Goal: Task Accomplishment & Management: Use online tool/utility

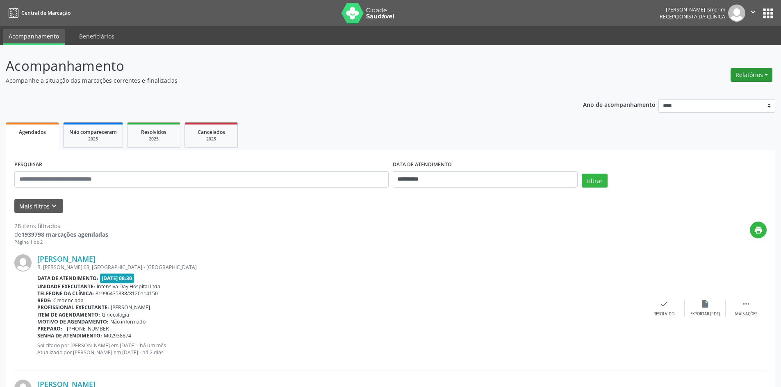
click at [761, 74] on button "Relatórios" at bounding box center [751, 75] width 42 height 14
click at [705, 90] on link "Agendamentos" at bounding box center [728, 92] width 88 height 11
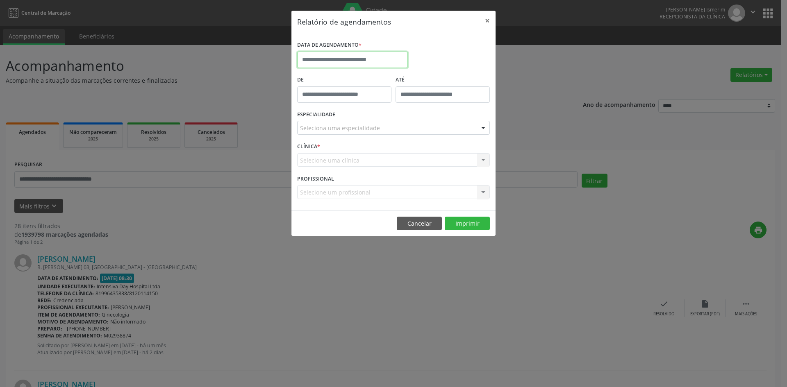
click at [376, 60] on input "text" at bounding box center [352, 60] width 111 height 16
click at [322, 137] on span "13" at bounding box center [324, 135] width 16 height 16
type input "**********"
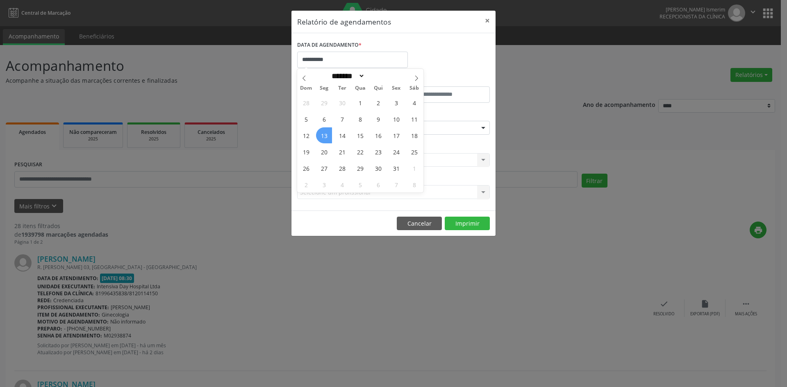
click at [322, 137] on span "13" at bounding box center [324, 135] width 16 height 16
click at [494, 127] on div "**********" at bounding box center [393, 121] width 204 height 177
click at [481, 127] on div at bounding box center [483, 128] width 12 height 14
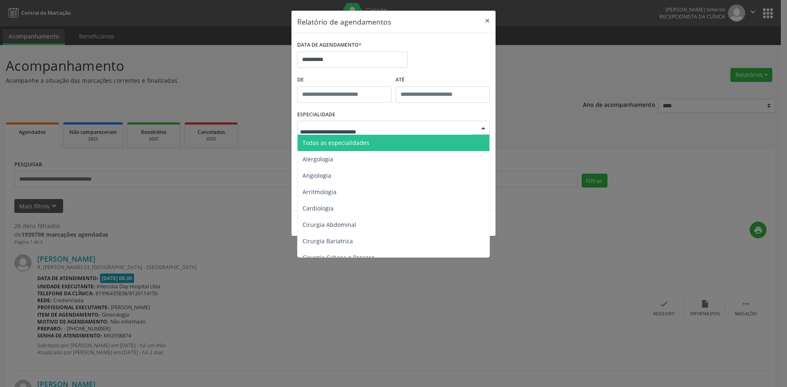
click at [367, 139] on span "Todas as especialidades" at bounding box center [394, 143] width 193 height 16
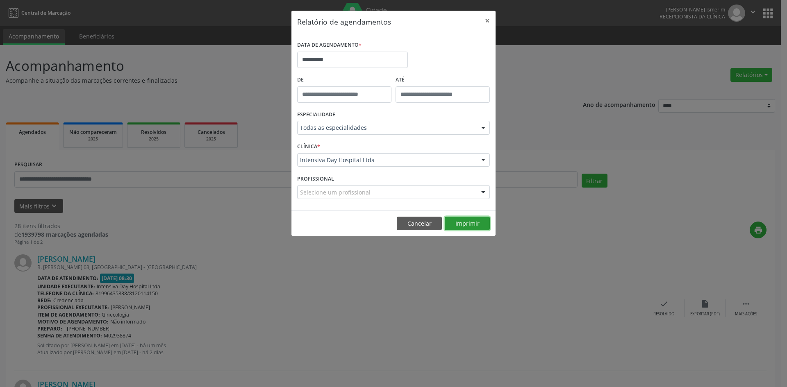
click at [474, 227] on button "Imprimir" at bounding box center [467, 224] width 45 height 14
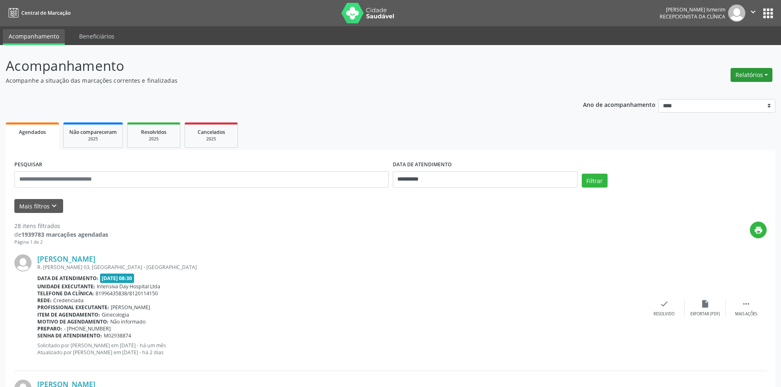
click at [765, 75] on button "Relatórios" at bounding box center [751, 75] width 42 height 14
click at [731, 92] on link "Agendamentos" at bounding box center [728, 92] width 88 height 11
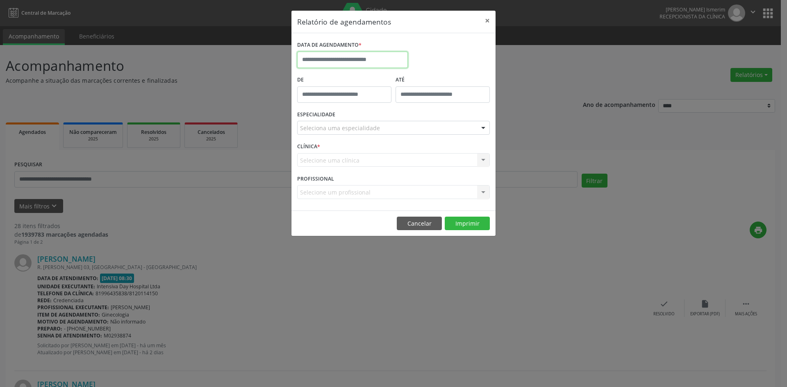
click at [348, 59] on input "text" at bounding box center [352, 60] width 111 height 16
click at [322, 136] on span "13" at bounding box center [324, 135] width 16 height 16
type input "**********"
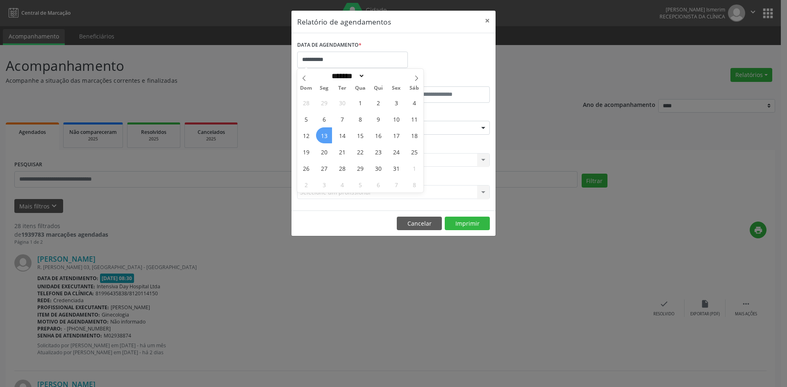
click at [322, 138] on span "13" at bounding box center [324, 135] width 16 height 16
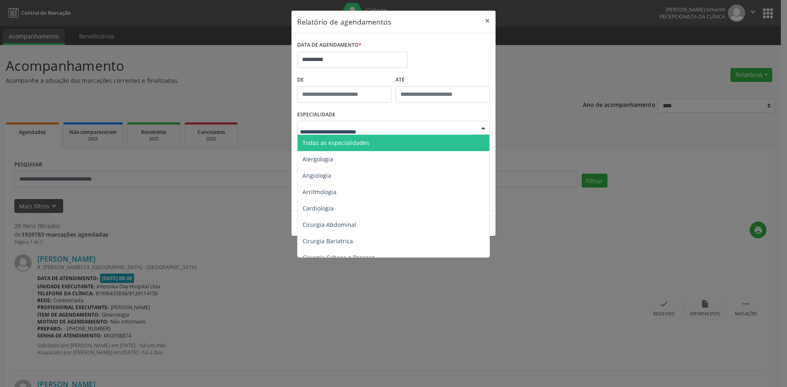
click at [351, 148] on span "Todas as especialidades" at bounding box center [394, 143] width 193 height 16
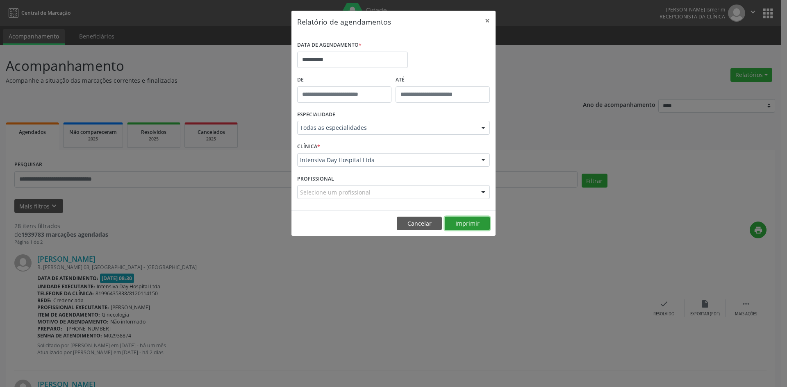
click at [459, 218] on button "Imprimir" at bounding box center [467, 224] width 45 height 14
click at [486, 20] on button "×" at bounding box center [487, 21] width 16 height 20
